Goal: Task Accomplishment & Management: Complete application form

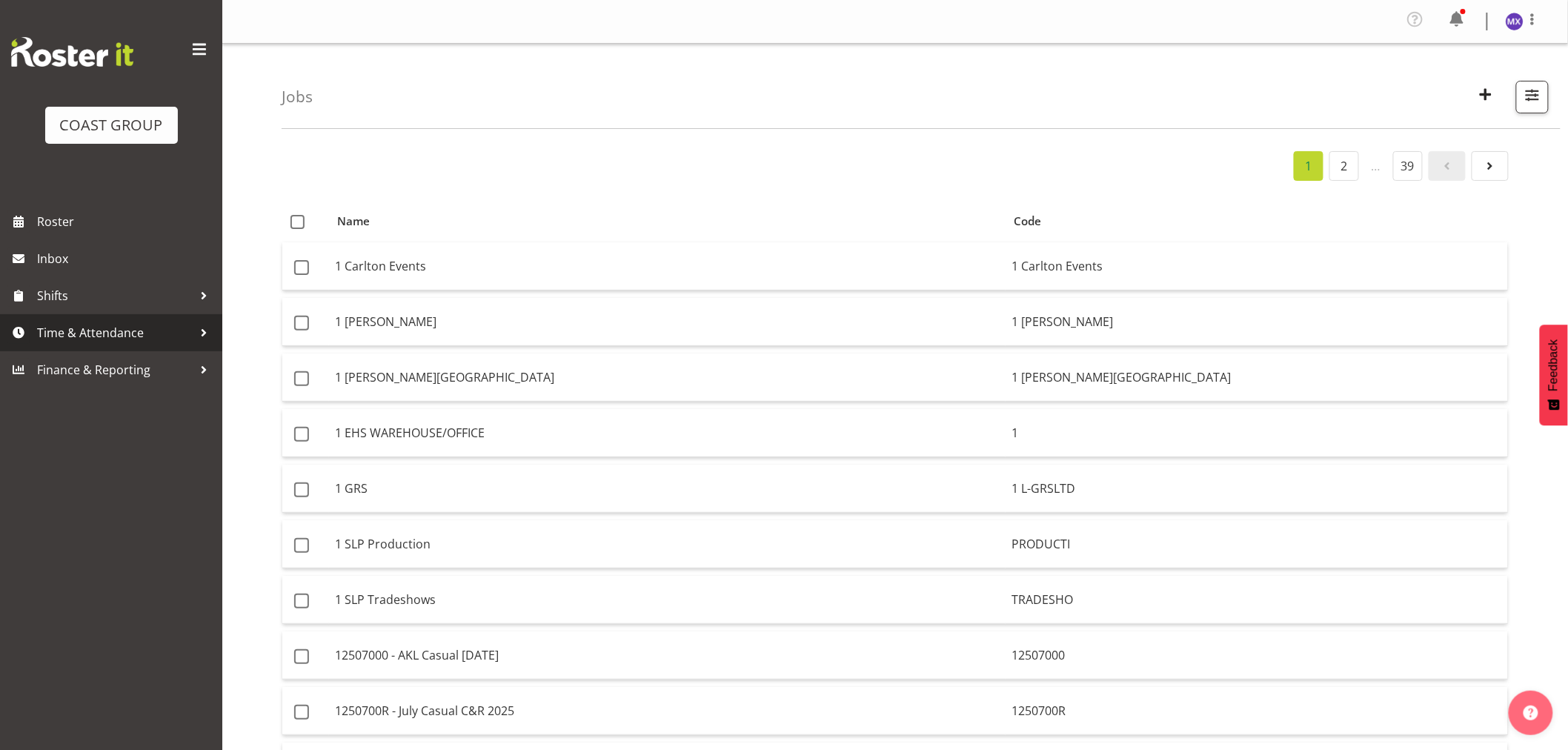
click at [136, 334] on span "Time & Attendance" at bounding box center [115, 333] width 156 height 22
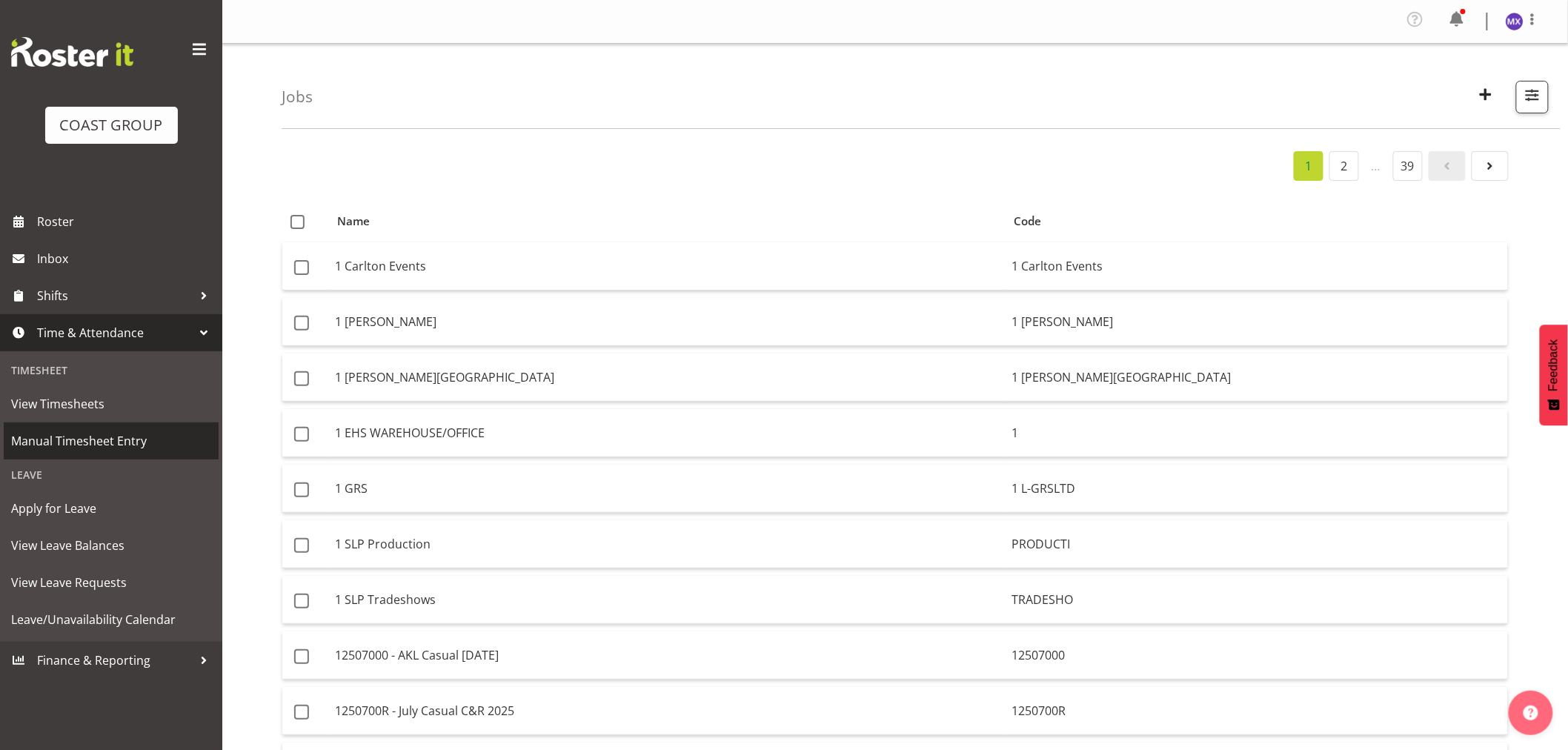
click at [97, 440] on span "Manual Timesheet Entry" at bounding box center [111, 440] width 200 height 22
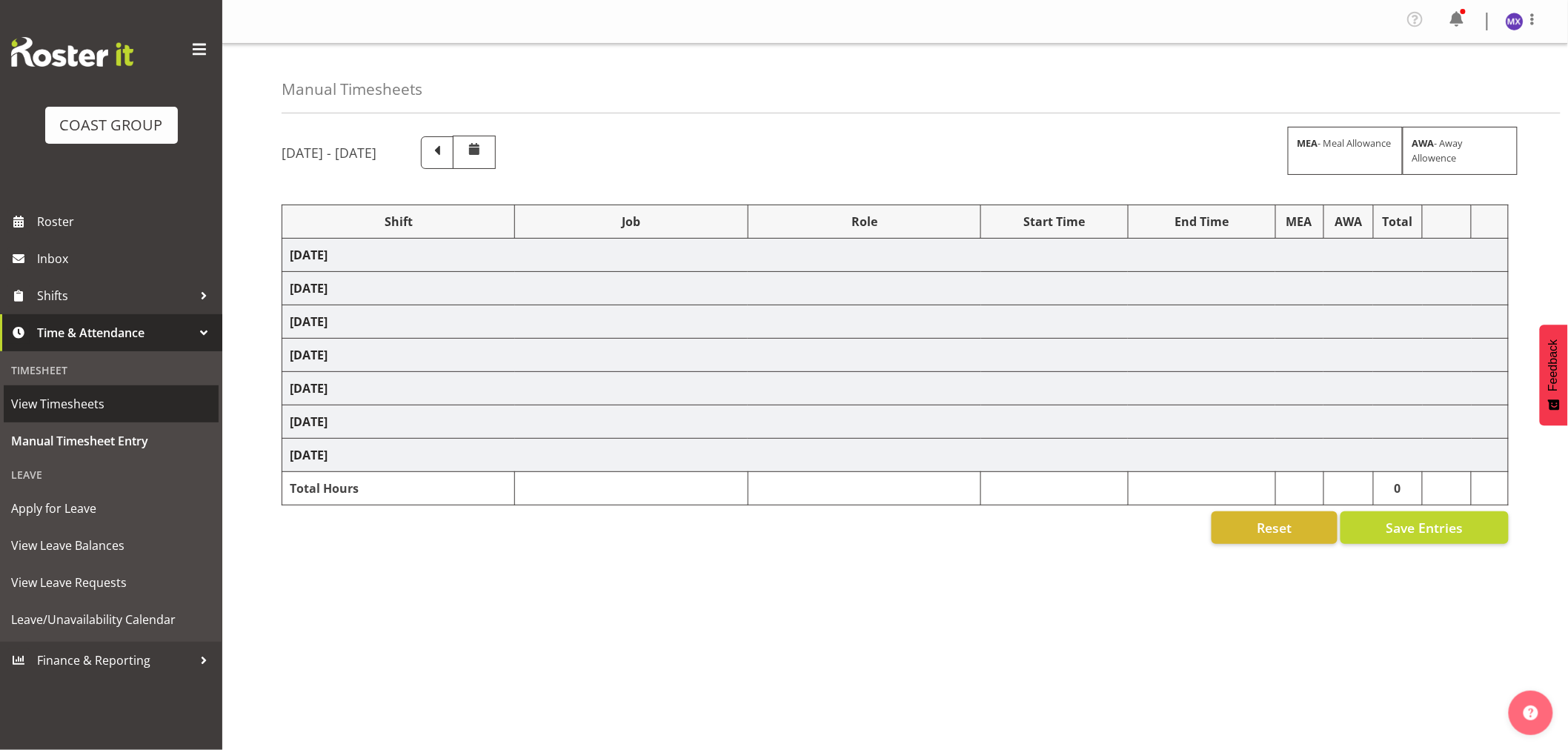
select select "69"
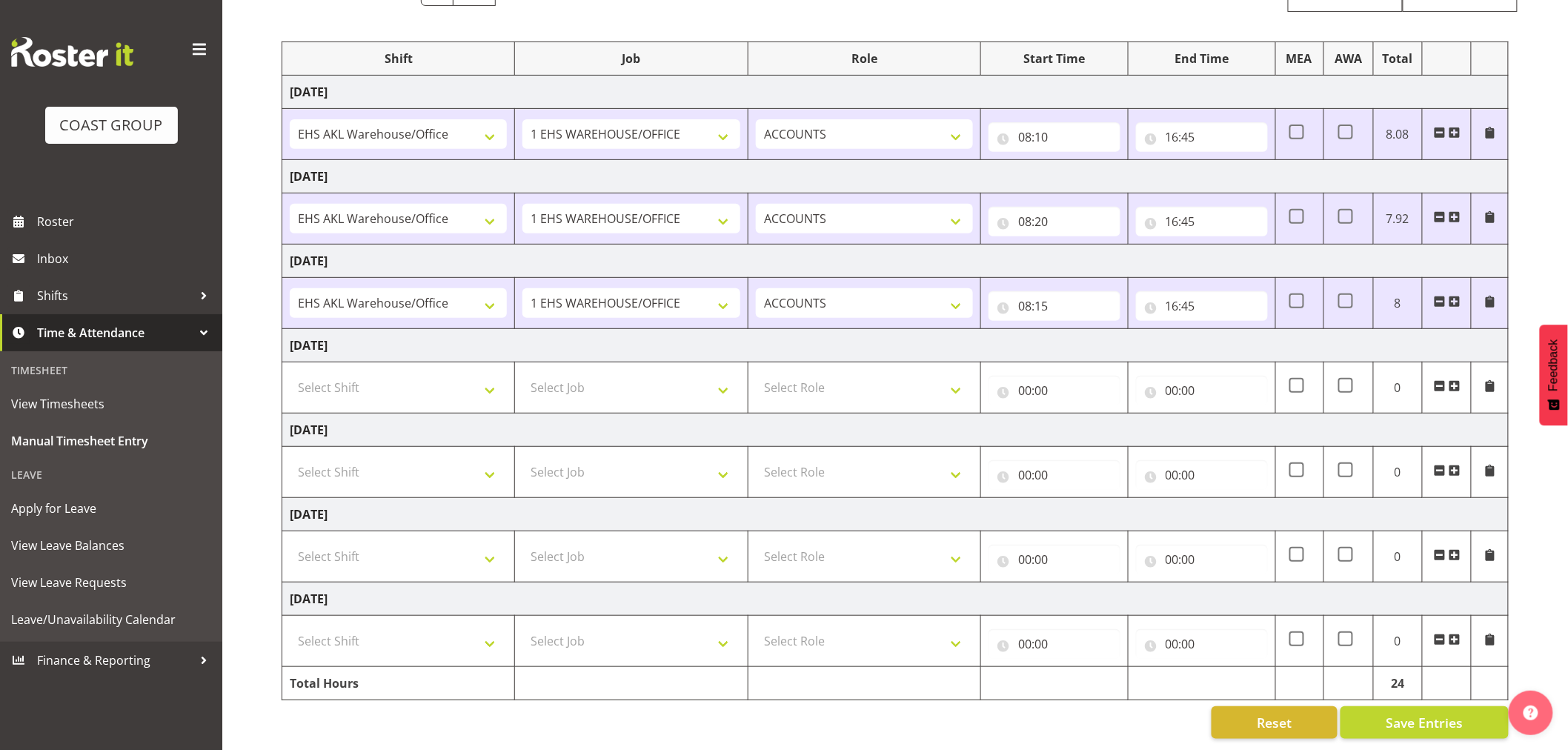
scroll to position [176, 0]
click at [485, 544] on select "Select Shift EHS AKL Warehouse/Office" at bounding box center [399, 556] width 217 height 30
select select "1083"
click at [290, 541] on select "Select Shift EHS AKL Warehouse/Office" at bounding box center [399, 556] width 217 height 30
click at [624, 556] on select "Select Job 1 Carlton Events 1 Carlton Hamilton 1 Carlton Wellington 1 EHS WAREH…" at bounding box center [631, 556] width 217 height 30
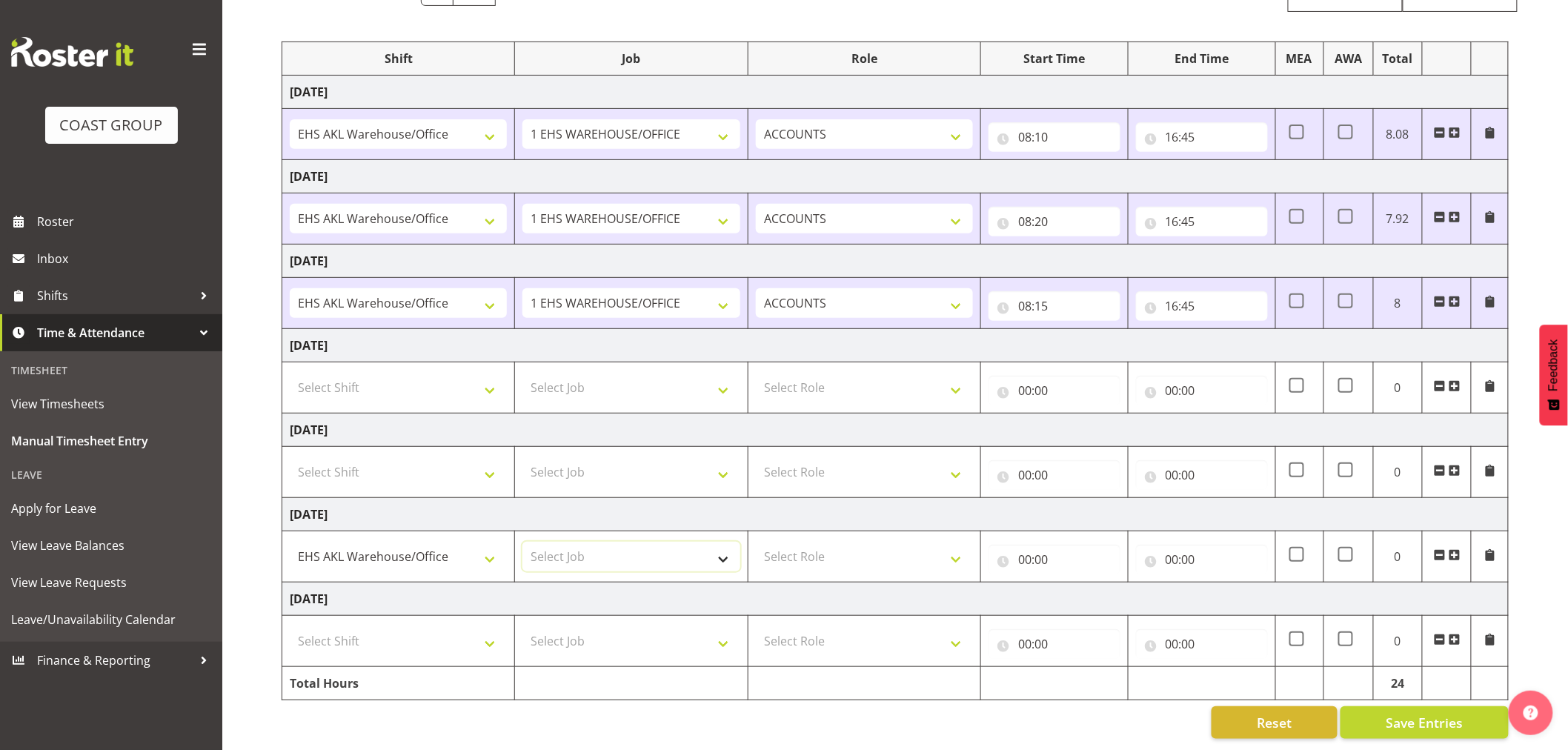
select select "69"
click at [523, 541] on select "Select Job 1 Carlton Events 1 Carlton Hamilton 1 Carlton Wellington 1 EHS WAREH…" at bounding box center [631, 556] width 217 height 30
click at [952, 546] on select "Select Role ACCOUNTS" at bounding box center [865, 556] width 217 height 30
select select "204"
click at [756, 541] on select "Select Role ACCOUNTS" at bounding box center [865, 556] width 217 height 30
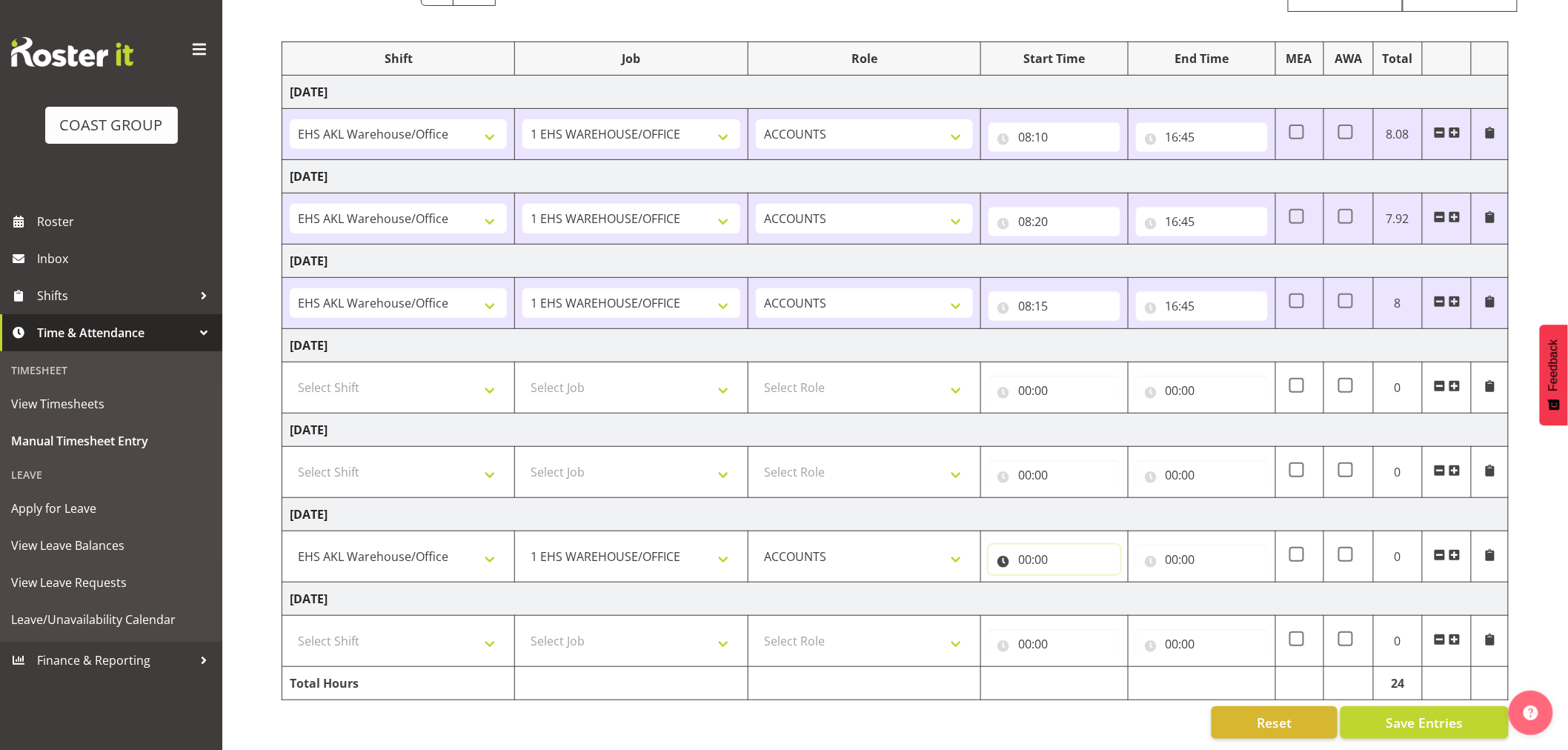
click at [1042, 545] on input "00:00" at bounding box center [1055, 559] width 132 height 30
click at [1083, 589] on select "00 01 02 03 04 05 06 07 08 09 10 11 12 13 14 15 16 17 18 19 20 21 22 23" at bounding box center [1089, 598] width 33 height 30
select select "8"
click at [1127, 589] on select "00 01 02 03 04 05 06 07 08 09 10 11 12 13 14 15 16 17 18 19 20 21 22 23 24 25 2…" at bounding box center [1127, 598] width 33 height 30
type input "08:00"
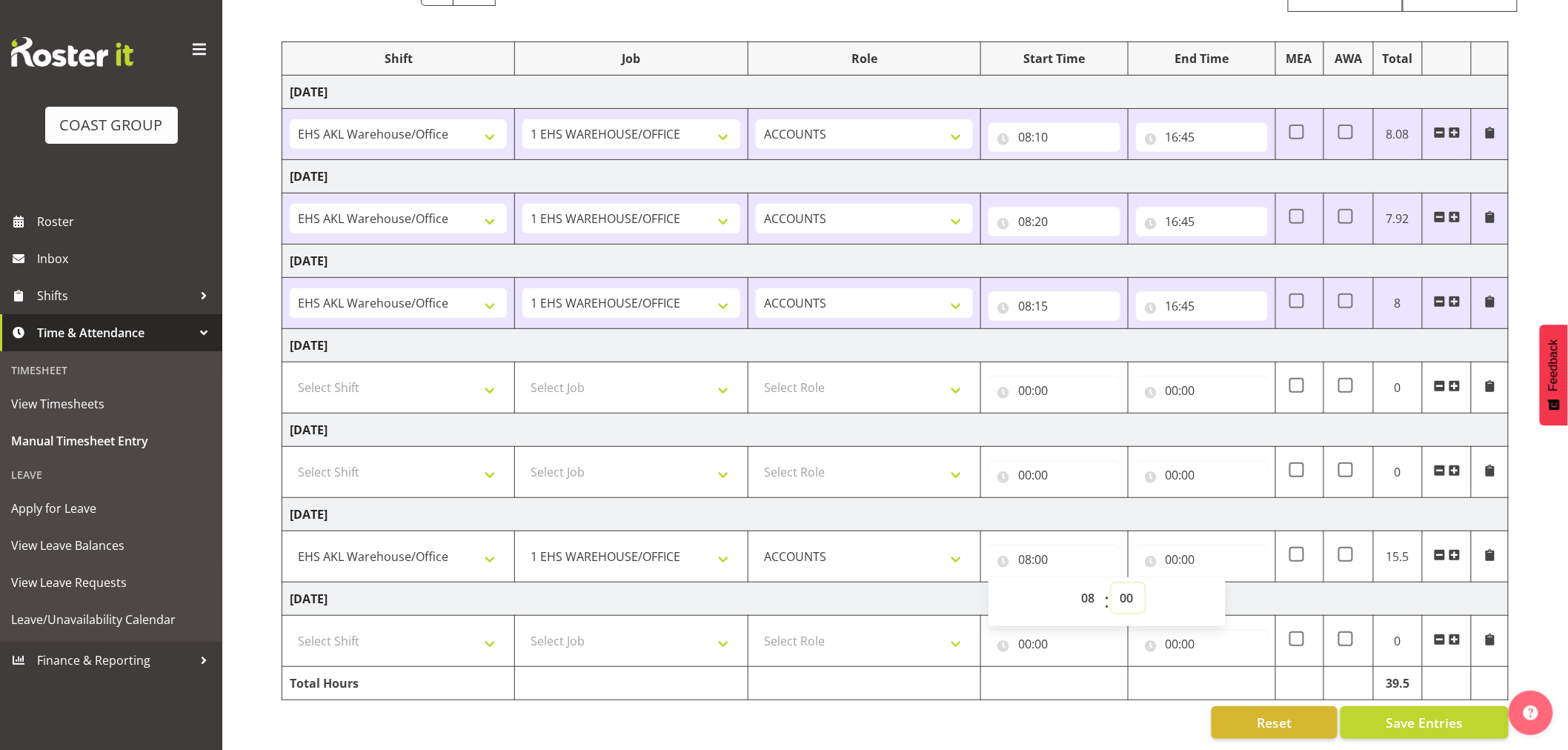
select select "10"
drag, startPoint x: 1255, startPoint y: 562, endPoint x: 1298, endPoint y: 579, distance: 46.2
click at [1255, 562] on td "00:00 00 01 02 03 04 05 06 07 08 09 10 11 12 13 14 15 16 17 18 19 20 21 22 23 :…" at bounding box center [1201, 557] width 147 height 51
type input "08:10"
click at [1453, 716] on span "Save Entries" at bounding box center [1424, 722] width 77 height 20
